Goal: Information Seeking & Learning: Learn about a topic

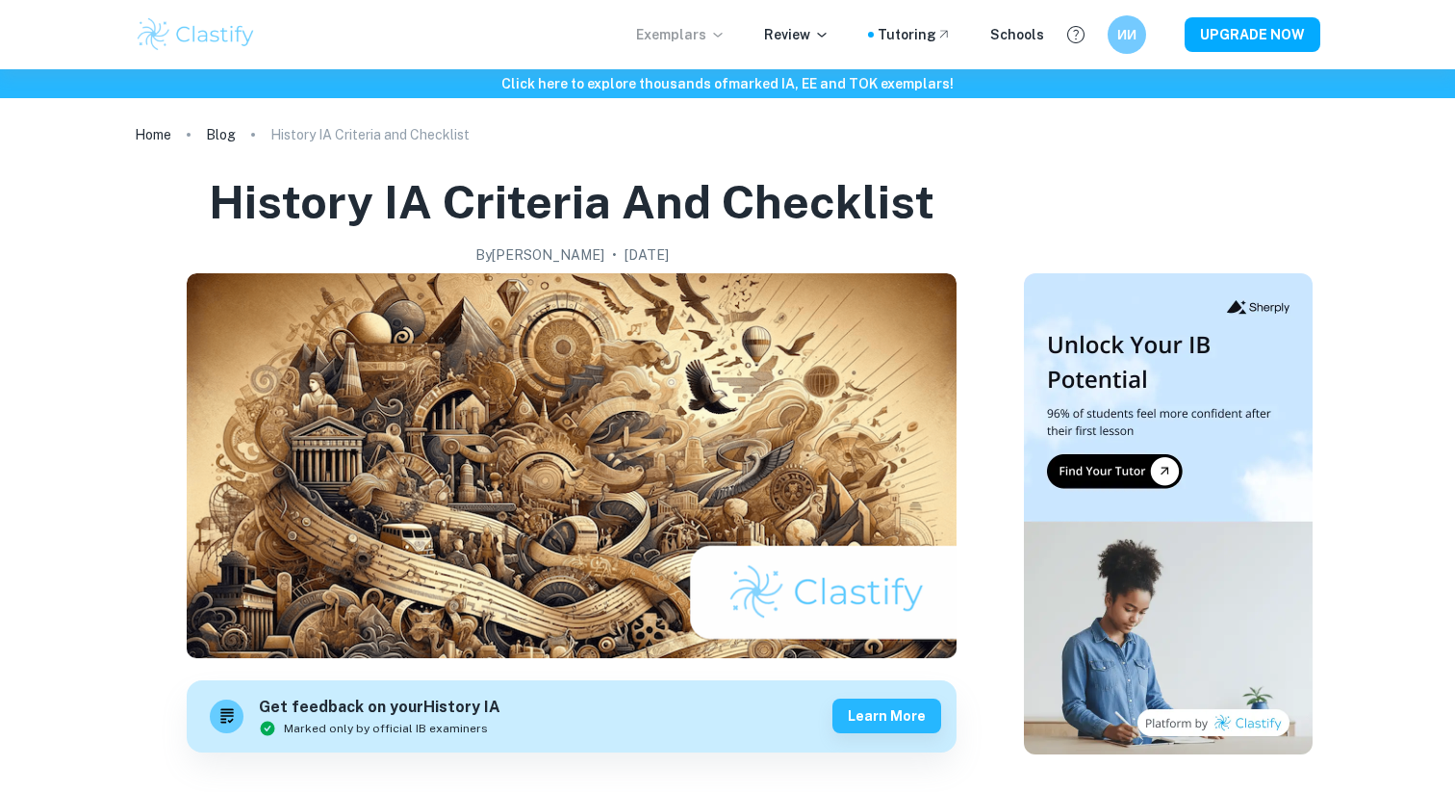
click at [703, 35] on p "Exemplars" at bounding box center [681, 34] width 90 height 21
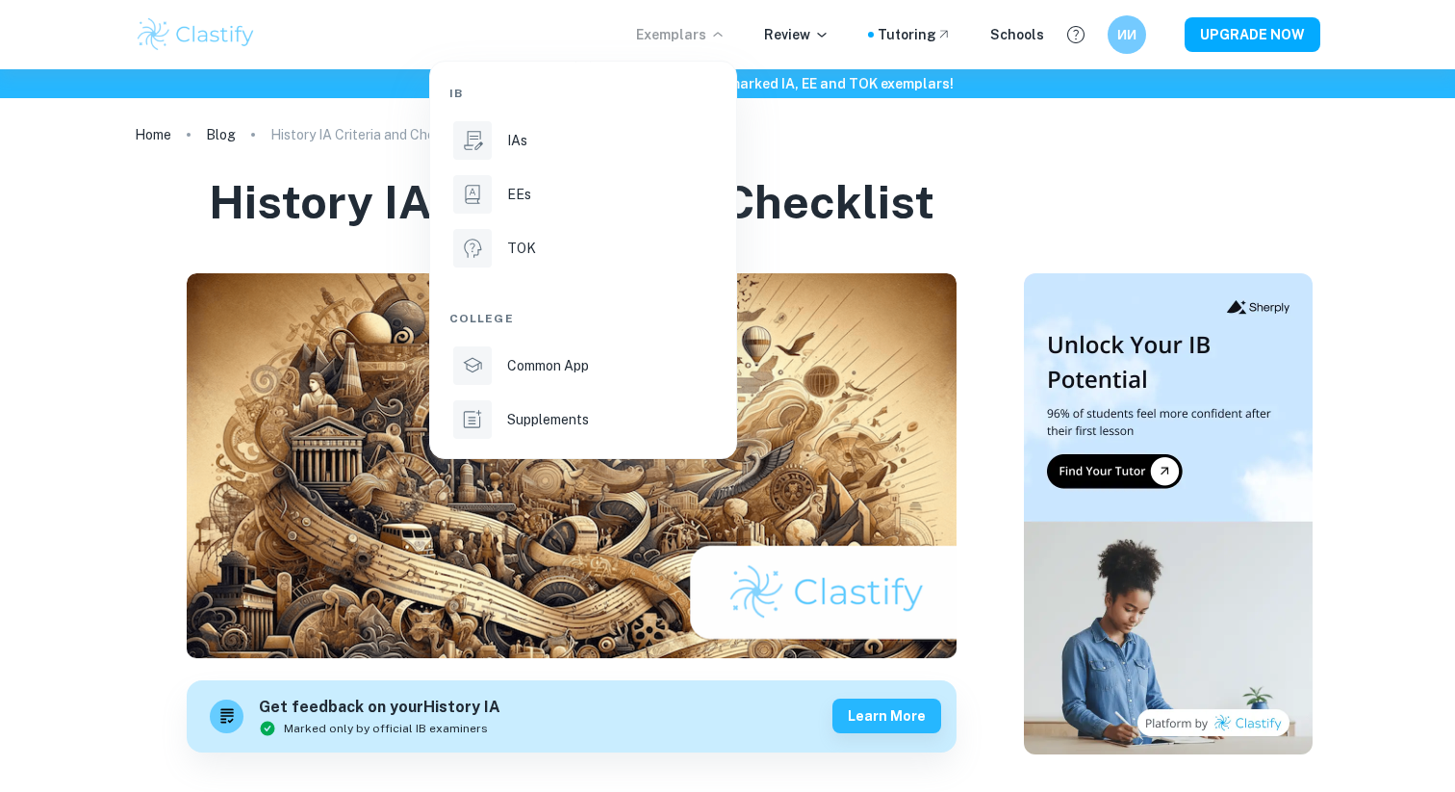
click at [560, 165] on div "IB IAs EEs TOK College Common App Supplements" at bounding box center [583, 260] width 268 height 366
click at [556, 143] on div "IAs" at bounding box center [610, 140] width 206 height 21
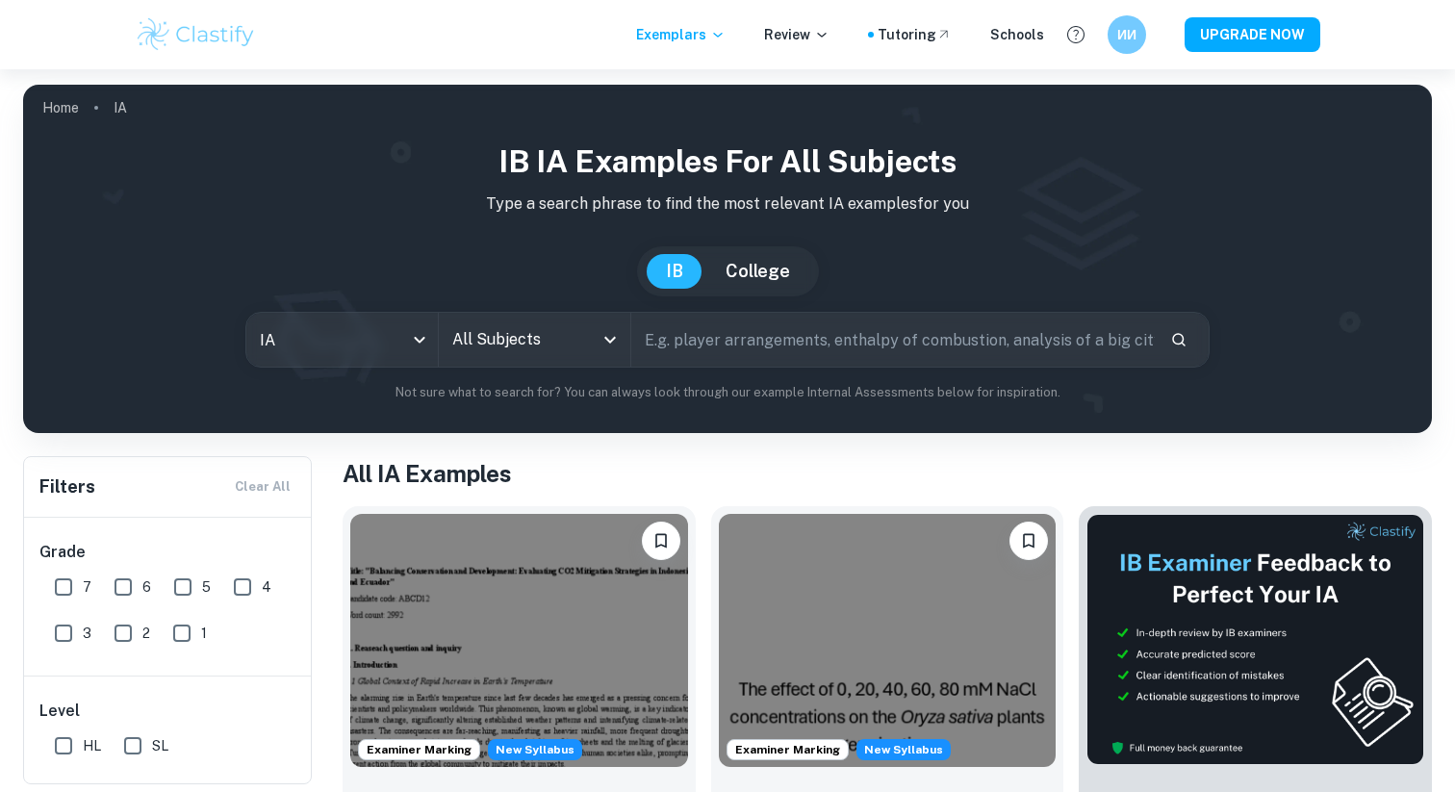
click at [484, 341] on input "All Subjects" at bounding box center [520, 339] width 145 height 37
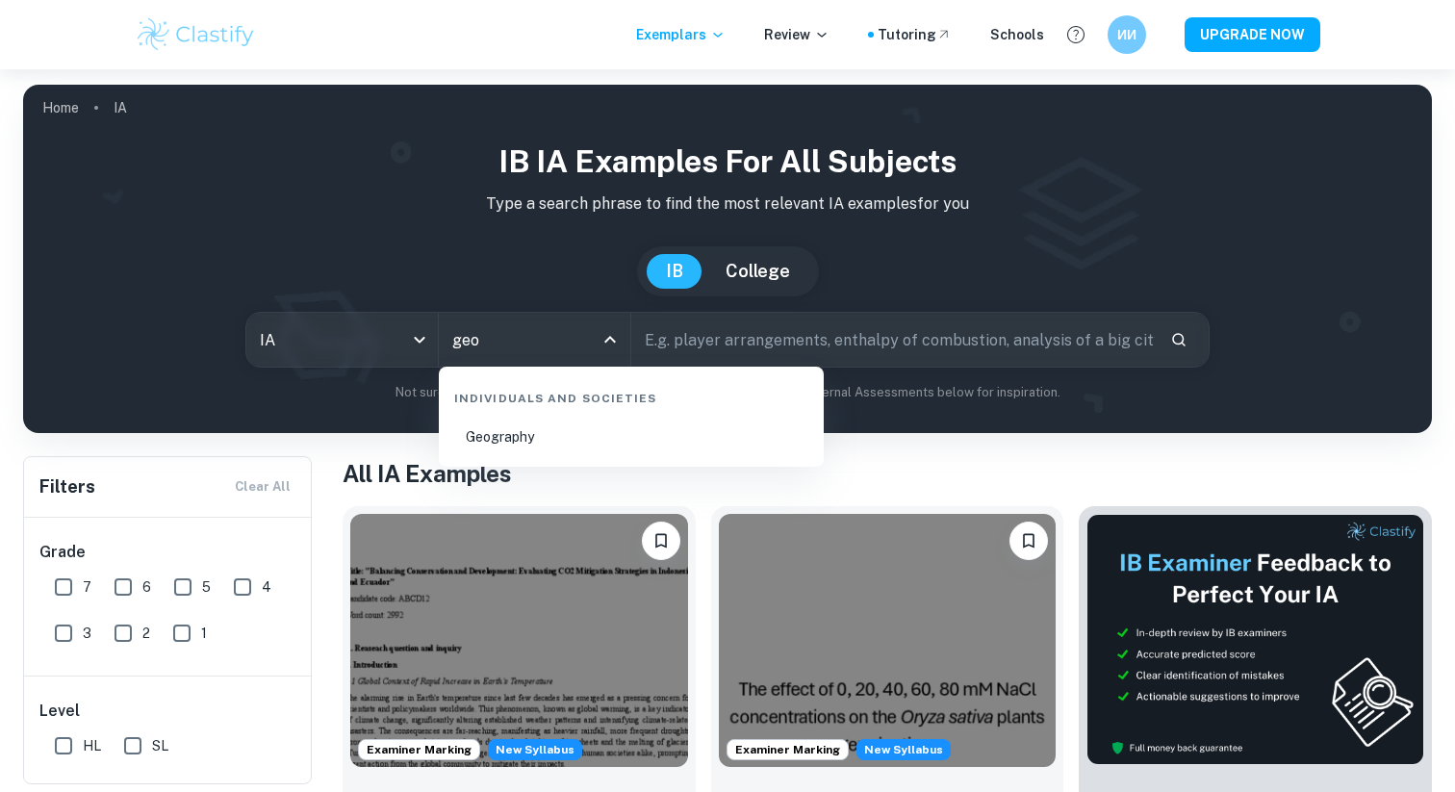
click at [584, 442] on li "Geography" at bounding box center [632, 437] width 370 height 44
type input "Geography"
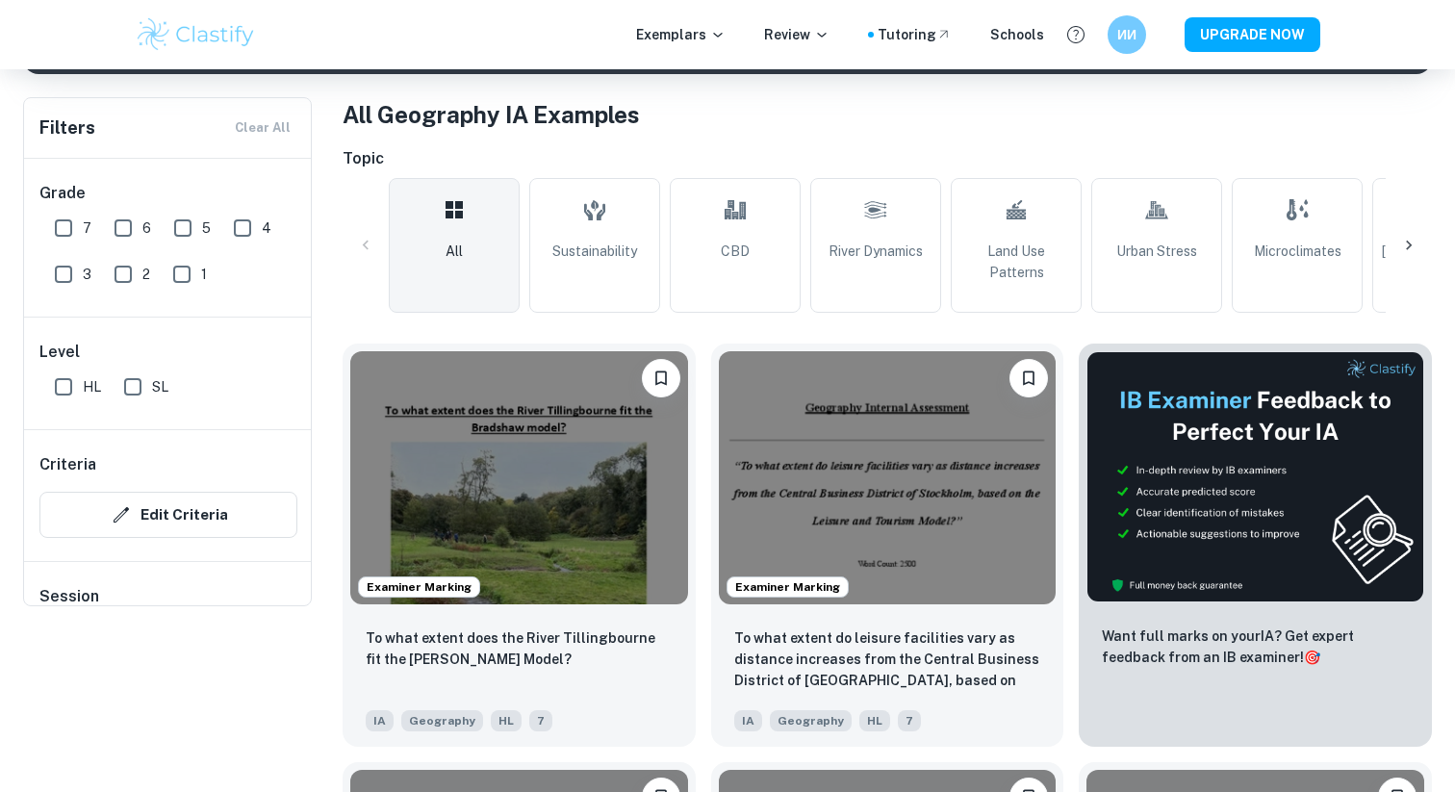
scroll to position [645, 0]
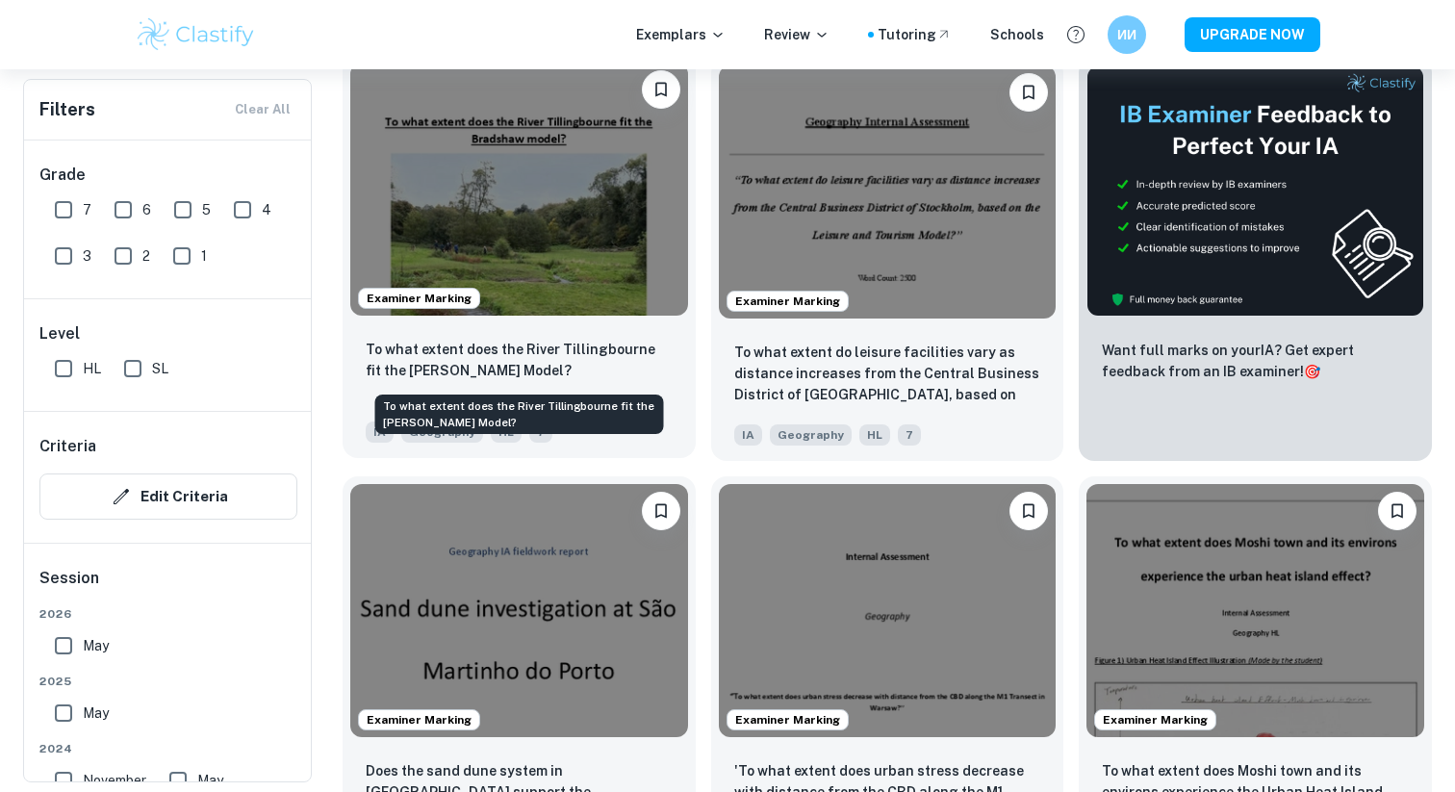
click at [592, 368] on p "To what extent does the River Tillingbourne fit the [PERSON_NAME] Model?" at bounding box center [519, 360] width 307 height 42
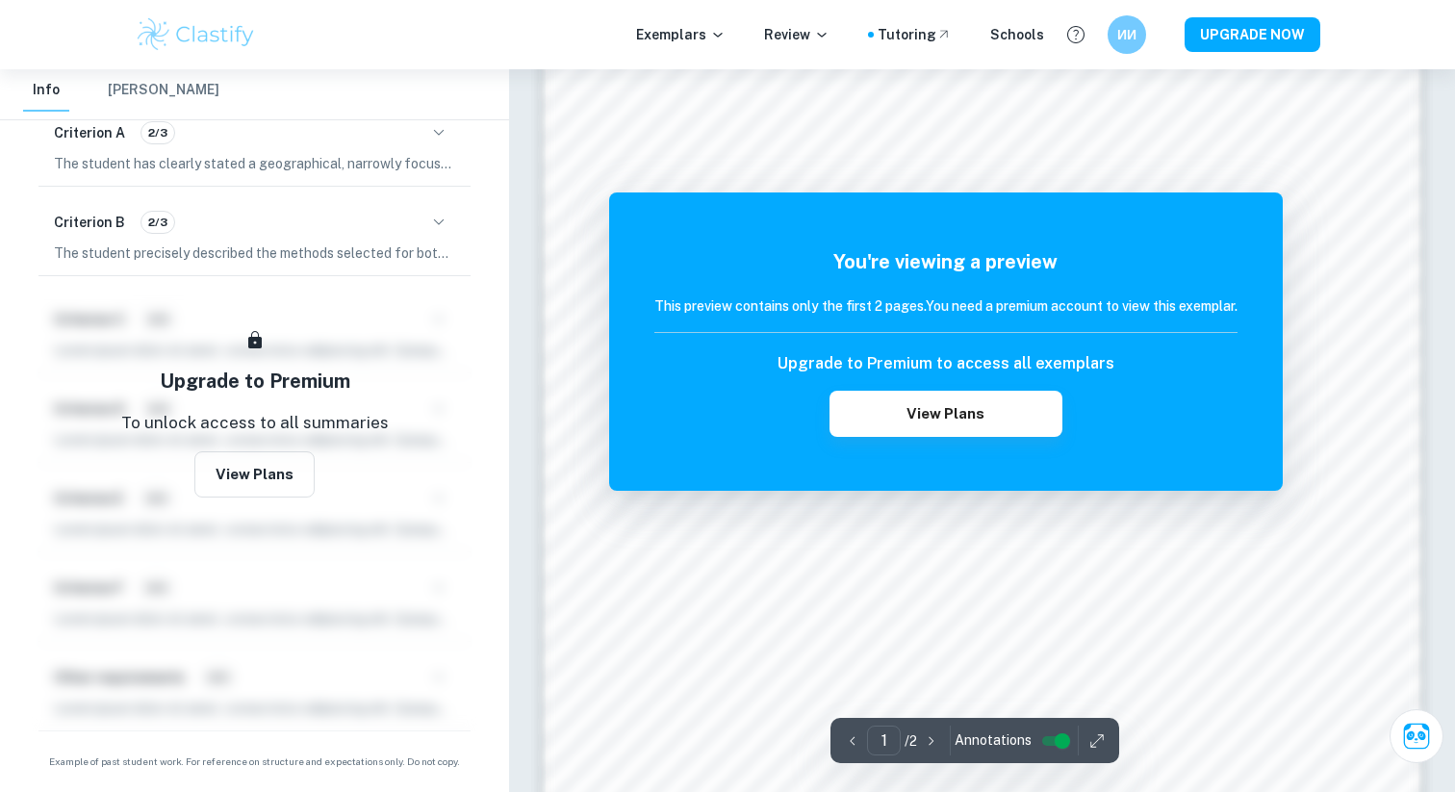
scroll to position [1907, 0]
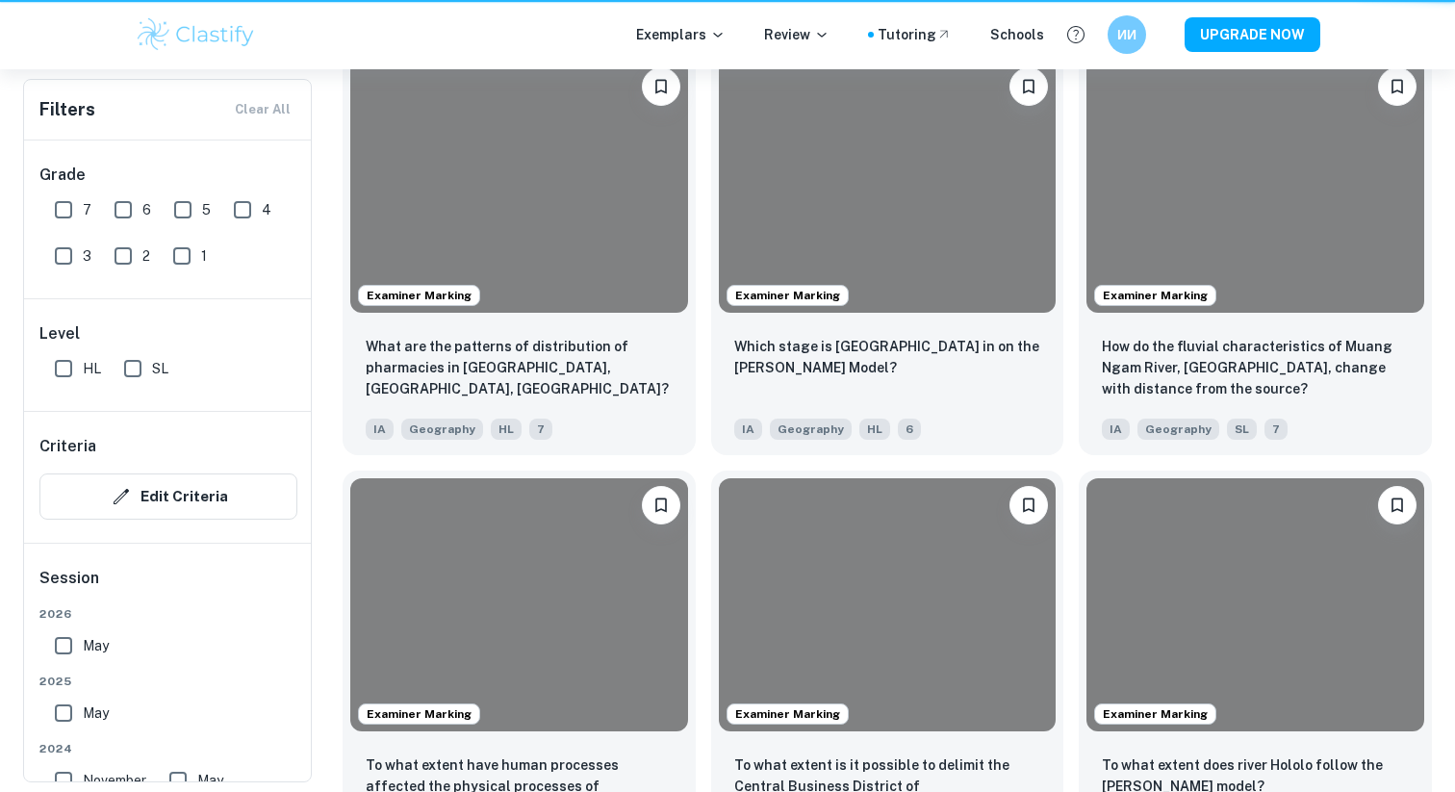
scroll to position [645, 0]
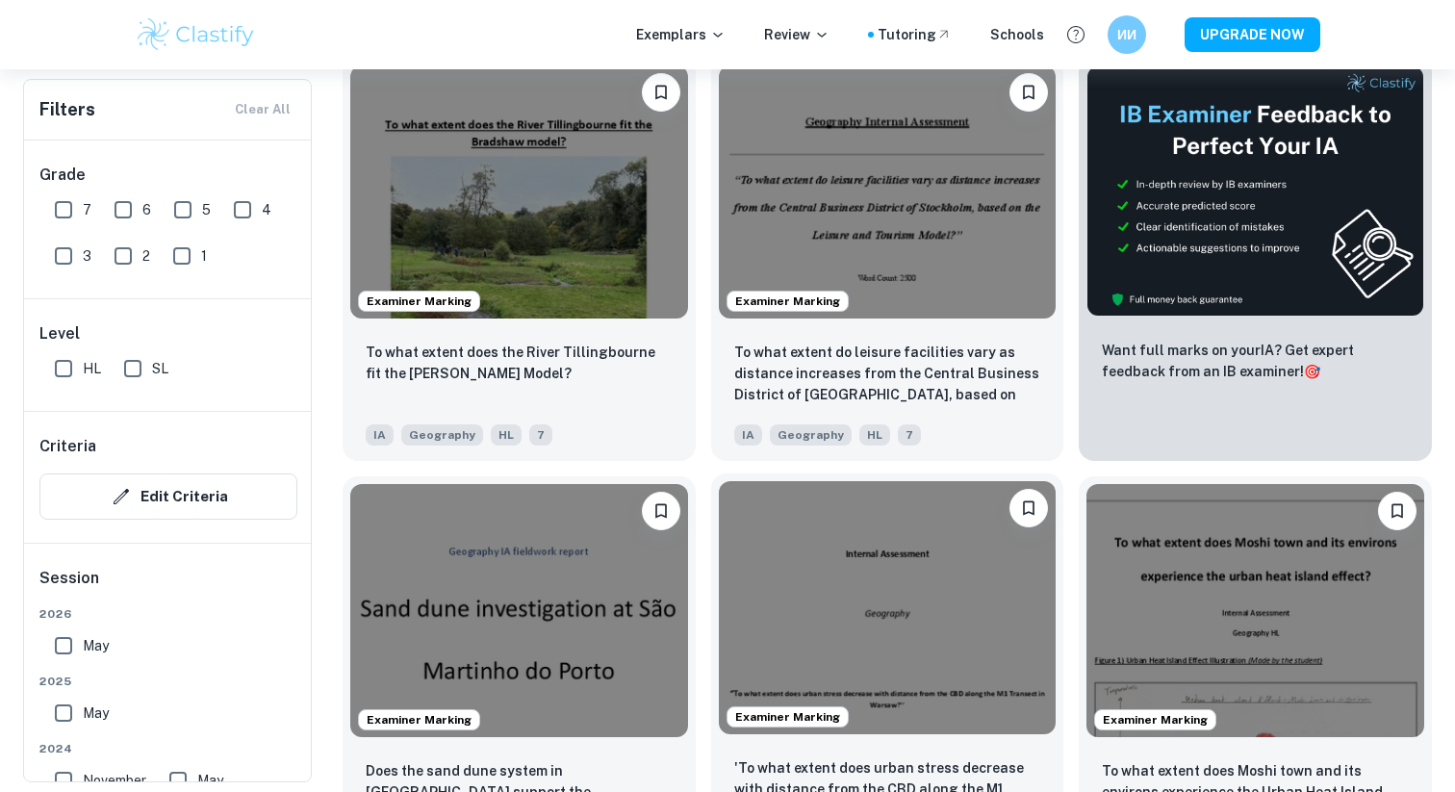
click at [858, 716] on img at bounding box center [888, 607] width 338 height 253
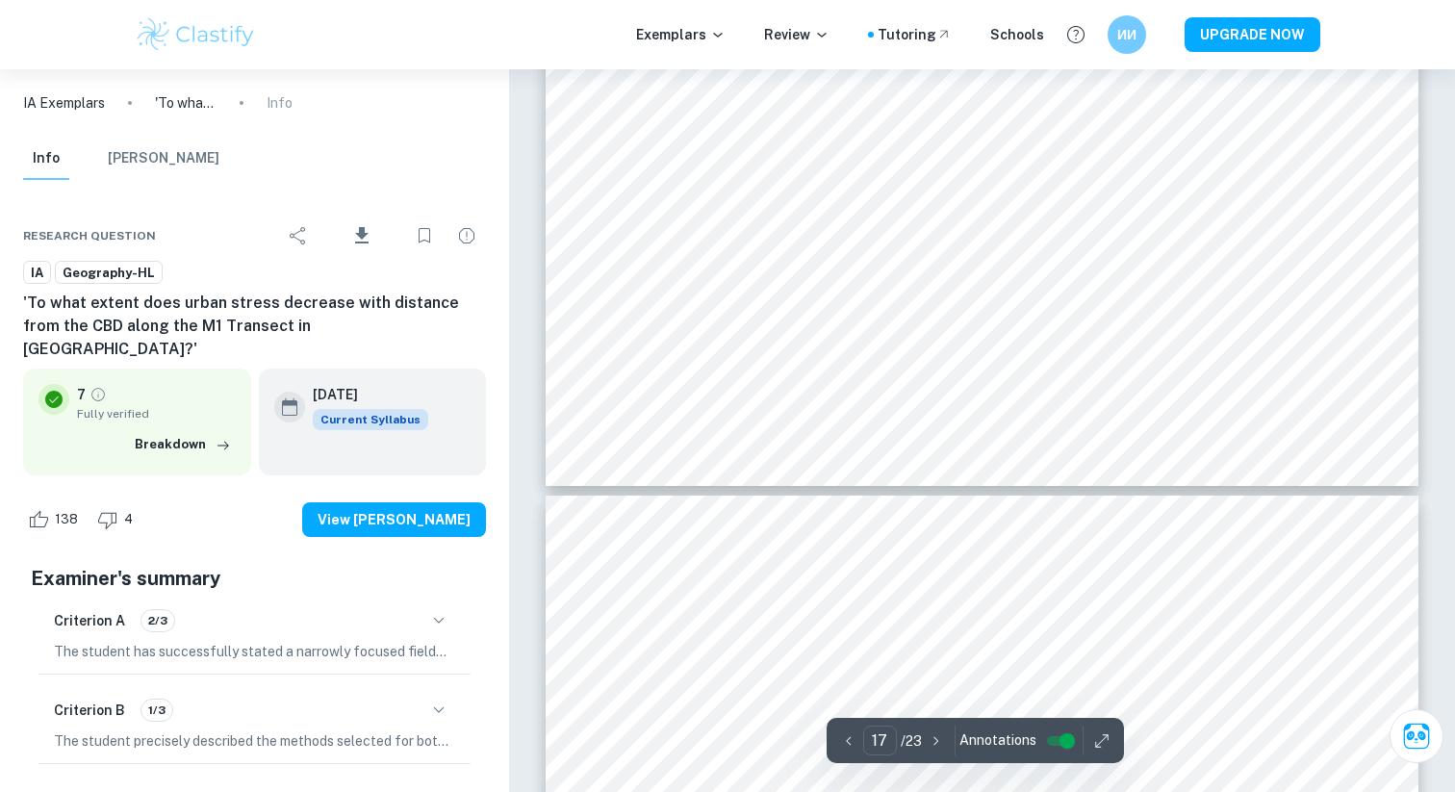
scroll to position [21050, 0]
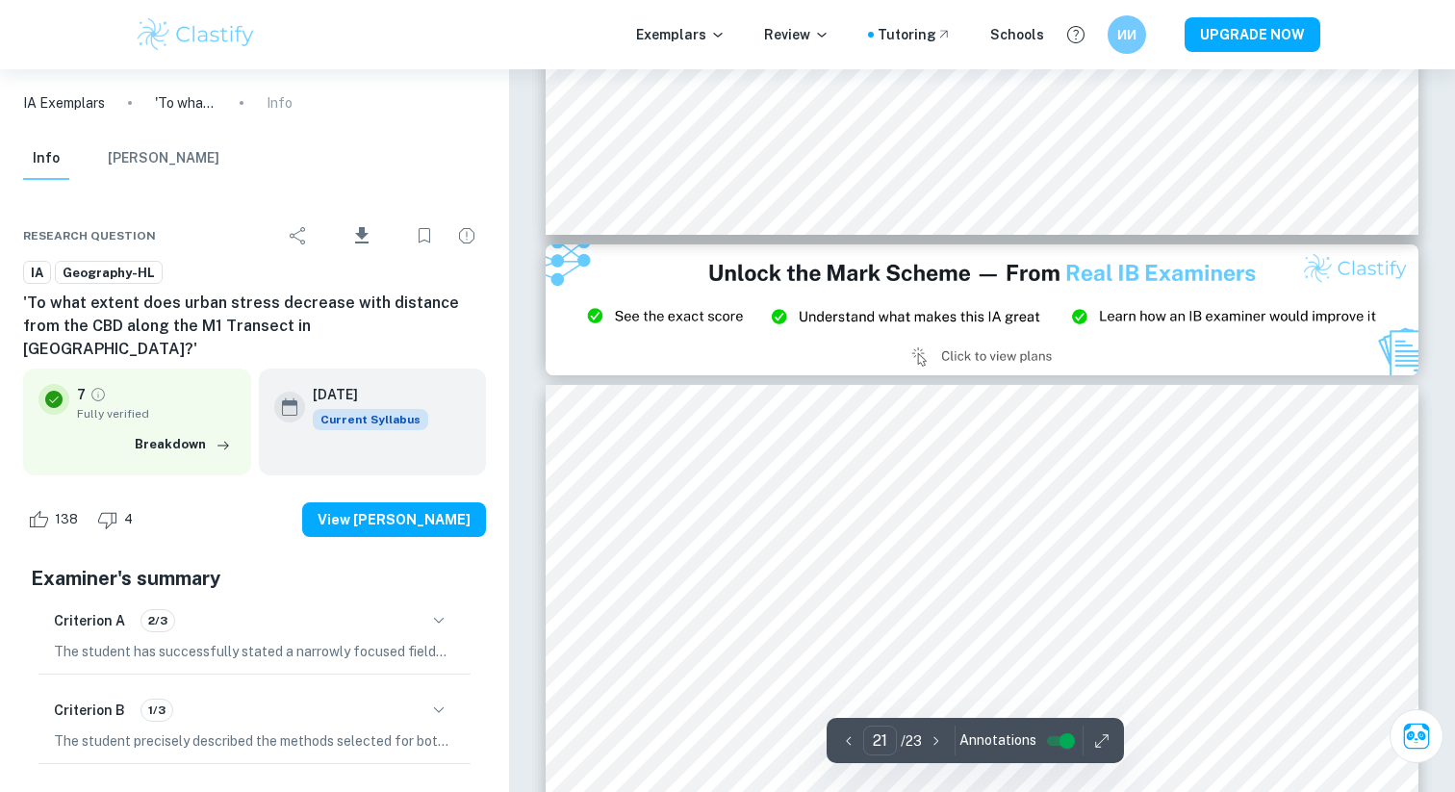
type input "20"
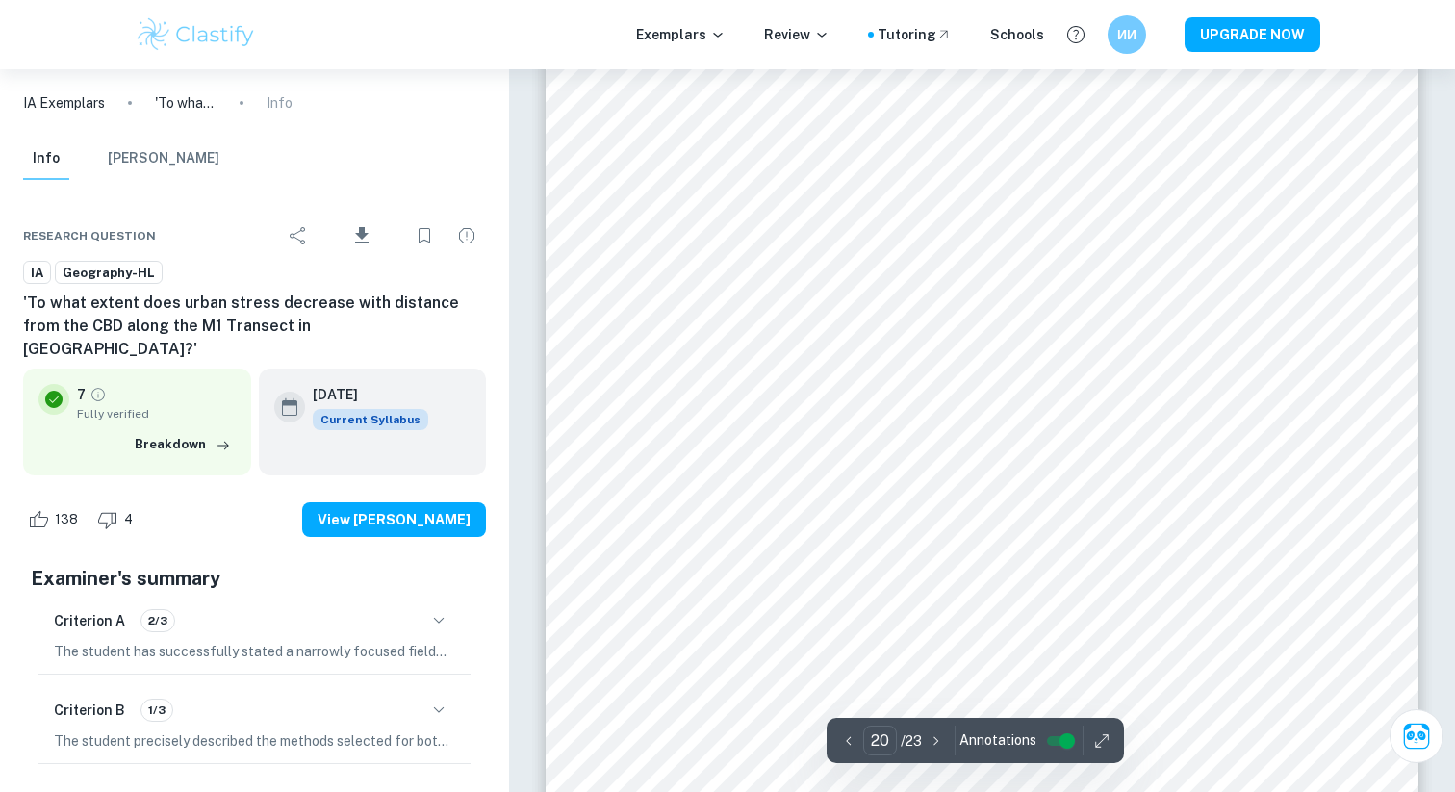
scroll to position [24292, 0]
